Goal: Find specific page/section: Find specific page/section

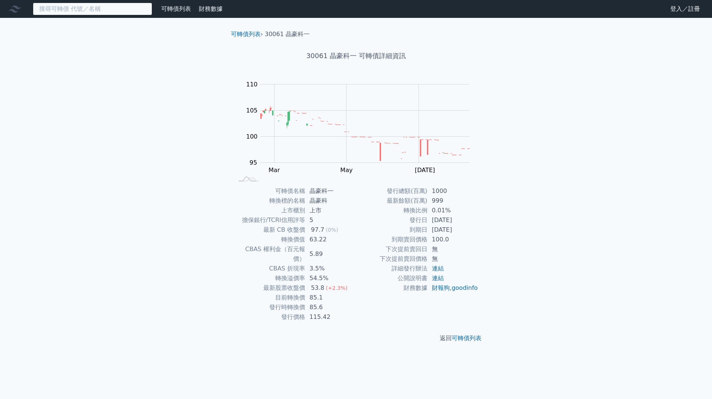
click at [98, 9] on input at bounding box center [92, 9] width 119 height 13
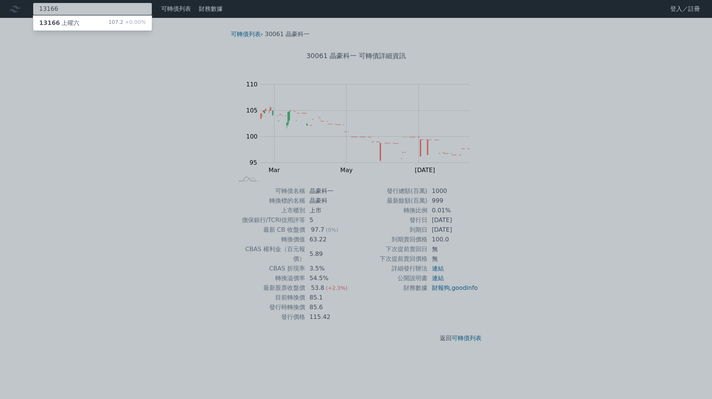
type input "13166"
click at [103, 24] on div "13166 上曜六 107.2 +0.00%" at bounding box center [92, 23] width 119 height 15
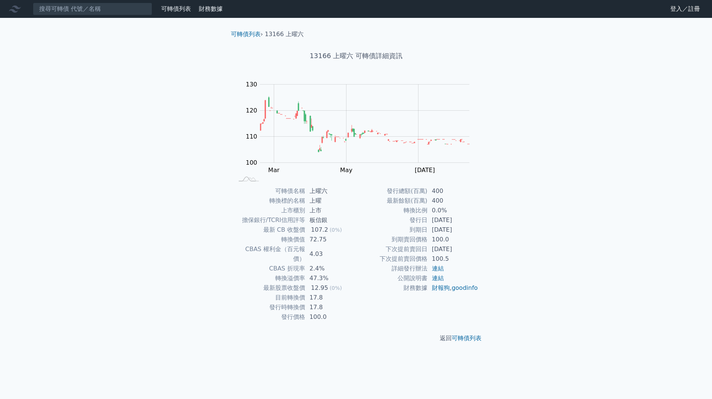
click at [129, 136] on div "可轉債列表 財務數據 可轉債列表 財務數據 登入／註冊 登入／註冊 可轉債列表 › 13166 上曜六 13166 上曜六 可轉債詳細資訊 Zoom Out …" at bounding box center [356, 199] width 712 height 399
